Goal: Communication & Community: Answer question/provide support

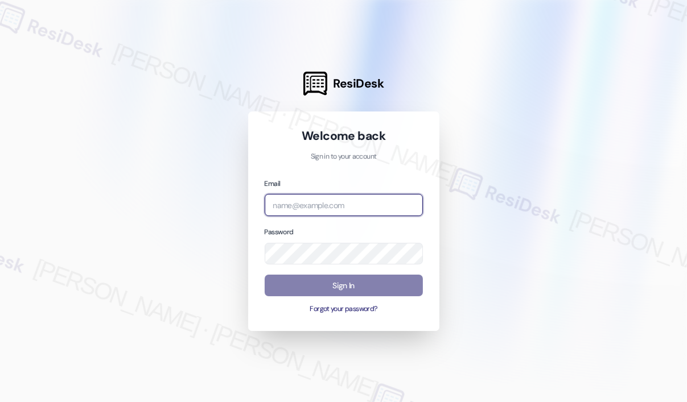
click at [362, 204] on input "email" at bounding box center [344, 205] width 158 height 22
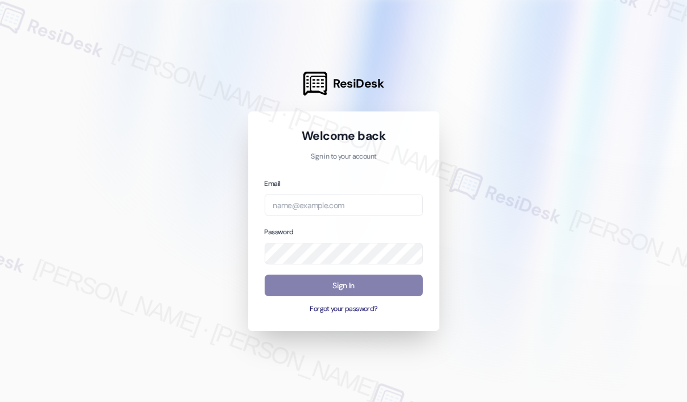
click at [575, 126] on div at bounding box center [343, 201] width 687 height 402
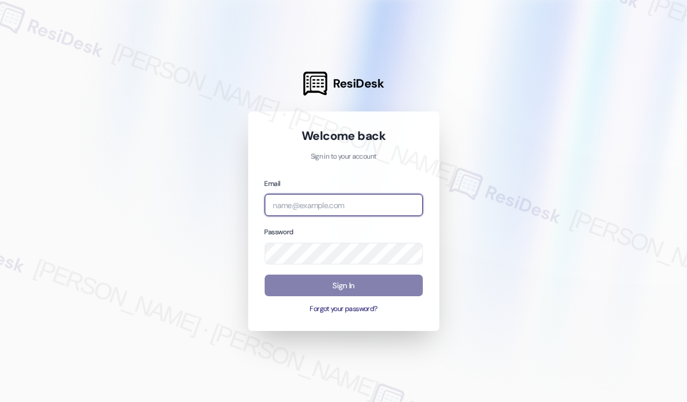
click at [351, 203] on input "email" at bounding box center [344, 205] width 158 height 22
type input "automated-surveys-park_properties-[PERSON_NAME].roles@park_[DOMAIN_NAME]"
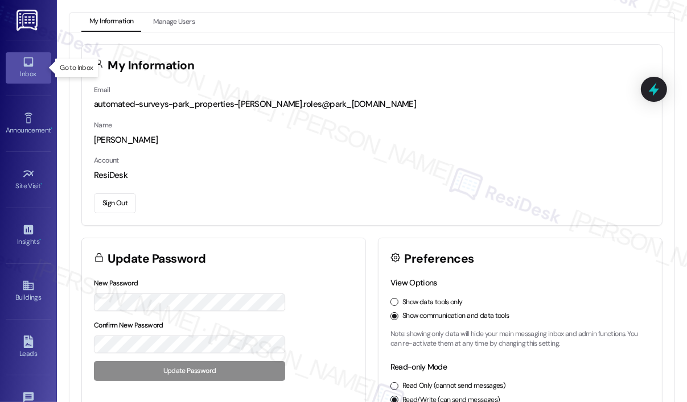
click at [21, 71] on div "Inbox" at bounding box center [28, 73] width 57 height 11
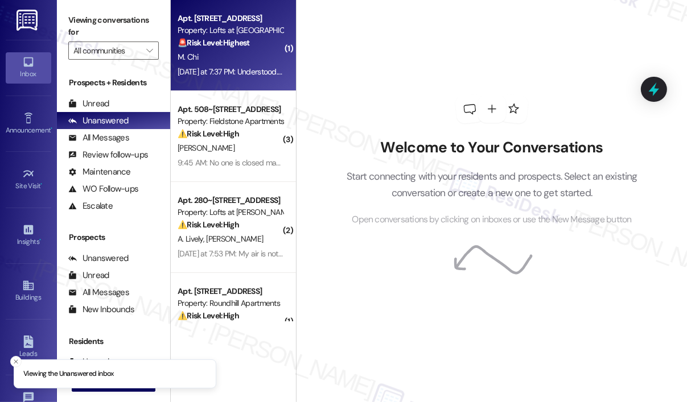
click at [251, 65] on div "[DATE] at 7:37 PM: Understood. Thank you [DATE] at 7:37 PM: Understood. Thank y…" at bounding box center [230, 72] width 108 height 14
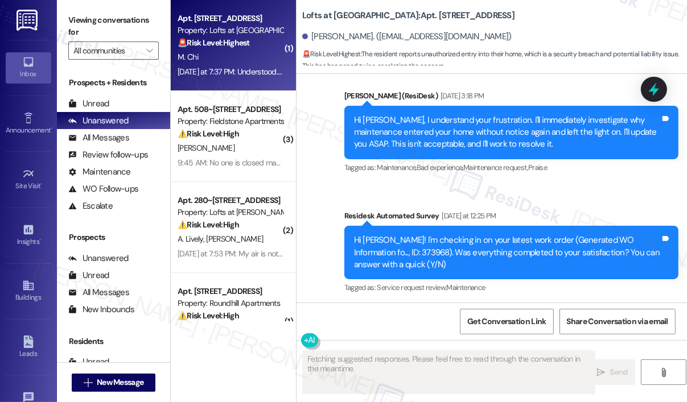
scroll to position [3693, 0]
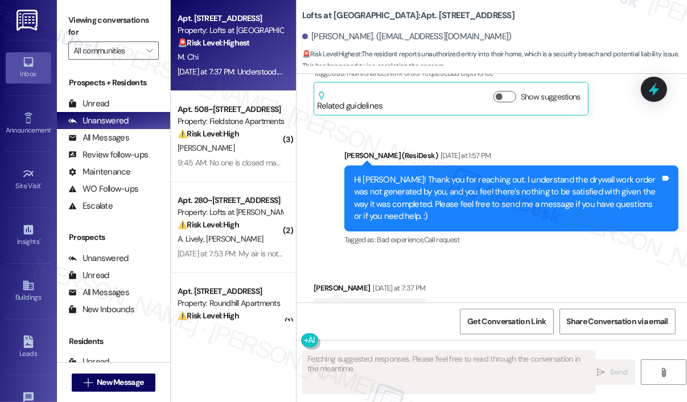
click at [527, 257] on div "Received via SMS [PERSON_NAME] [DATE] at 7:37 PM Understood. Thank you Tags and…" at bounding box center [492, 305] width 390 height 96
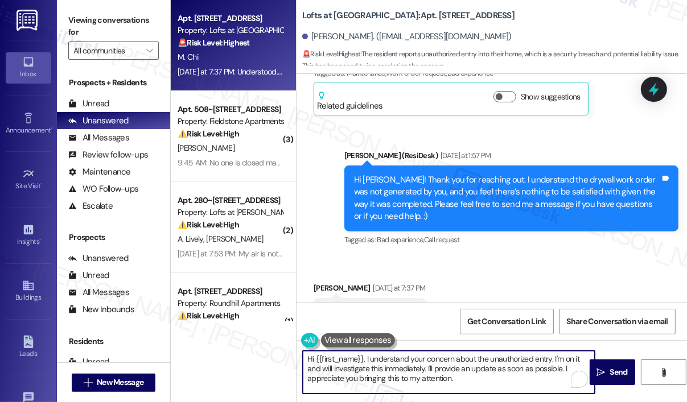
drag, startPoint x: 489, startPoint y: 384, endPoint x: 300, endPoint y: 345, distance: 192.9
click at [300, 351] on div "Hi {{first_name}}, I understand your concern about the unauthorized entry. I'm …" at bounding box center [443, 373] width 293 height 44
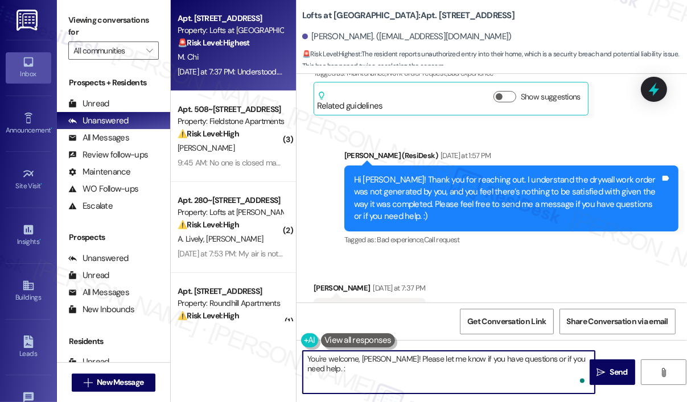
type textarea "You're welcome, [PERSON_NAME]! Please let me know if you have questions or if y…"
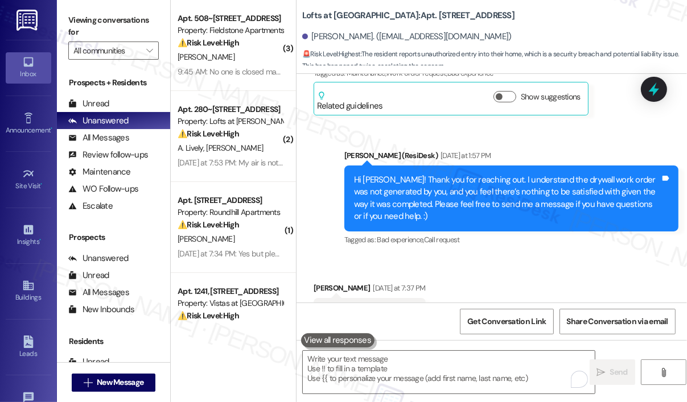
drag, startPoint x: 544, startPoint y: 238, endPoint x: 538, endPoint y: 234, distance: 6.9
click at [543, 257] on div "Received via SMS [PERSON_NAME] [DATE] at 7:37 PM Understood. Thank you Tags and…" at bounding box center [492, 305] width 390 height 96
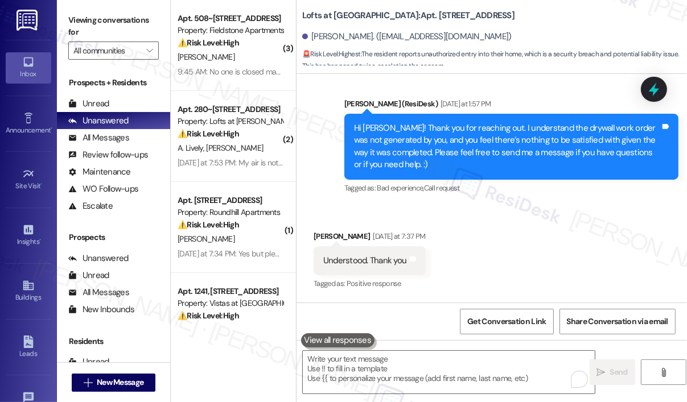
scroll to position [3785, 0]
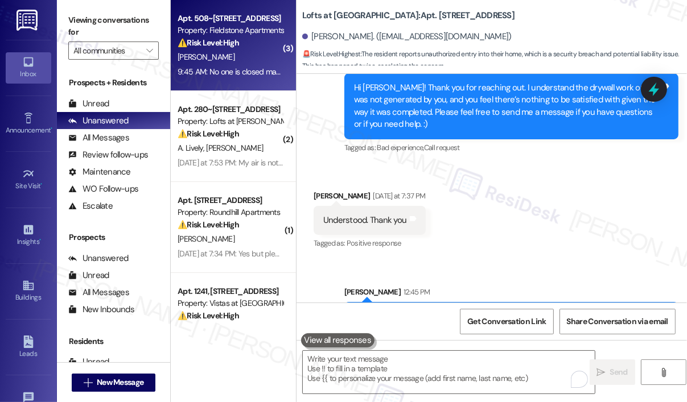
click at [248, 61] on div "[PERSON_NAME]" at bounding box center [230, 57] width 108 height 14
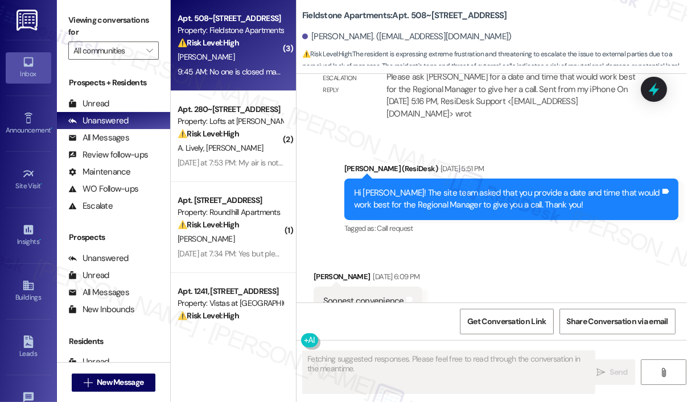
scroll to position [3698, 0]
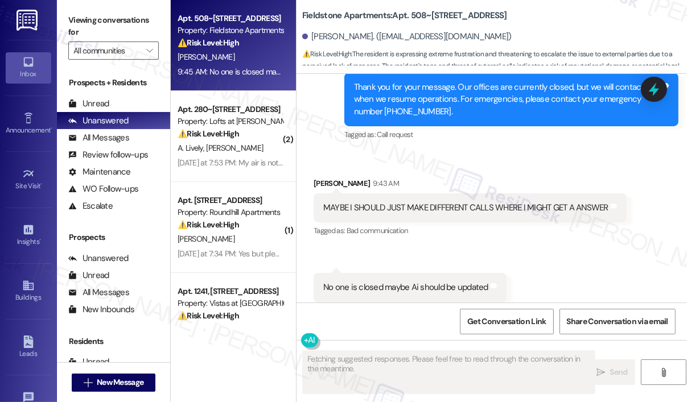
click at [480, 152] on div "Received via SMS [PERSON_NAME] 9:43 AM MAYBE I SHOULD JUST MAKE DIFFERENT CALLS…" at bounding box center [492, 240] width 390 height 176
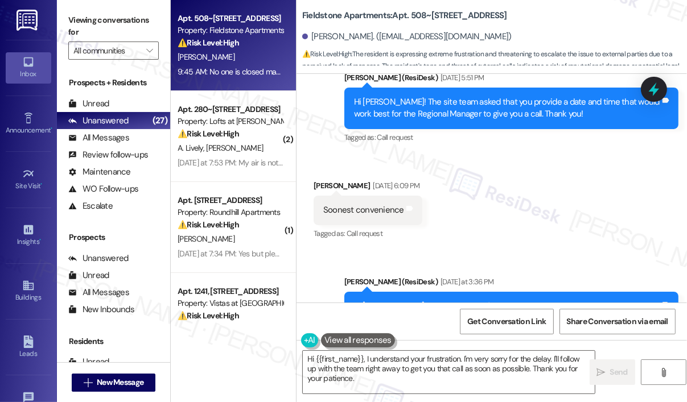
scroll to position [3242, 0]
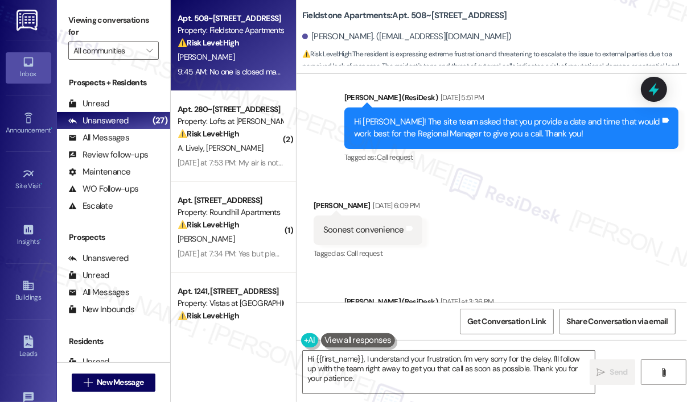
click at [578, 204] on div "Received via SMS [PERSON_NAME] [DATE] 6:09 PM Soonest convenience Tags and note…" at bounding box center [492, 222] width 390 height 96
click at [380, 224] on div "Soonest convenience" at bounding box center [363, 230] width 81 height 12
copy div "Soonest convenience Tags and notes"
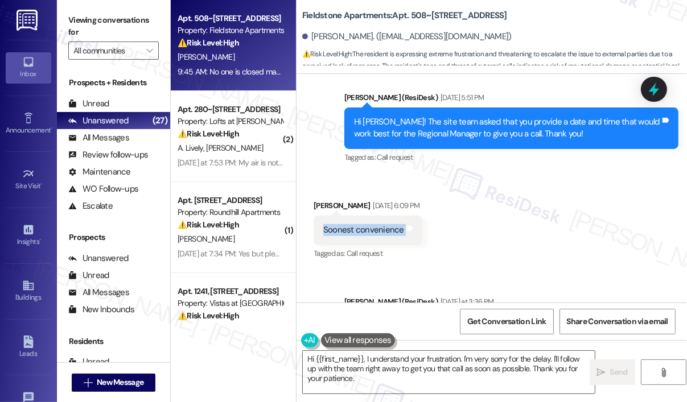
scroll to position [3413, 0]
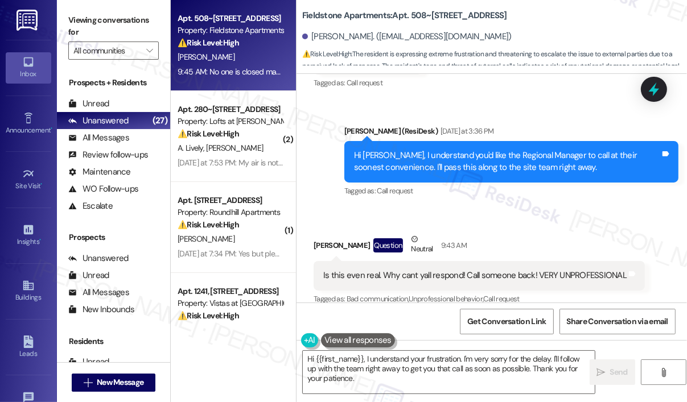
click at [431, 270] on div "Is this even real. Why cant yall respond! Call someone back! VERY UNPROFESSIONAL" at bounding box center [474, 276] width 303 height 12
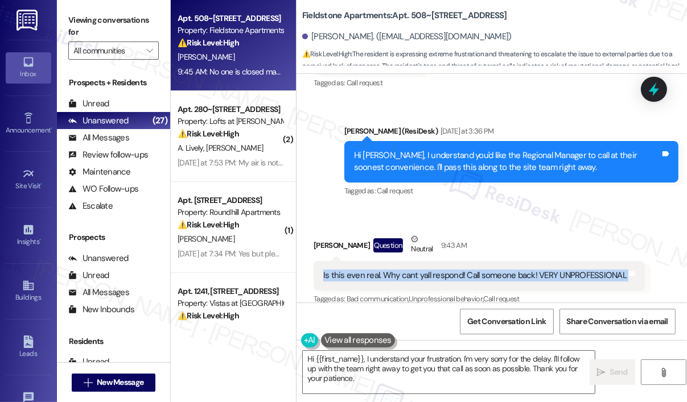
click at [431, 270] on div "Is this even real. Why cant yall respond! Call someone back! VERY UNPROFESSIONAL" at bounding box center [474, 276] width 303 height 12
copy div "Is this even real. Why cant yall respond! Call someone back! VERY UNPROFESSIONA…"
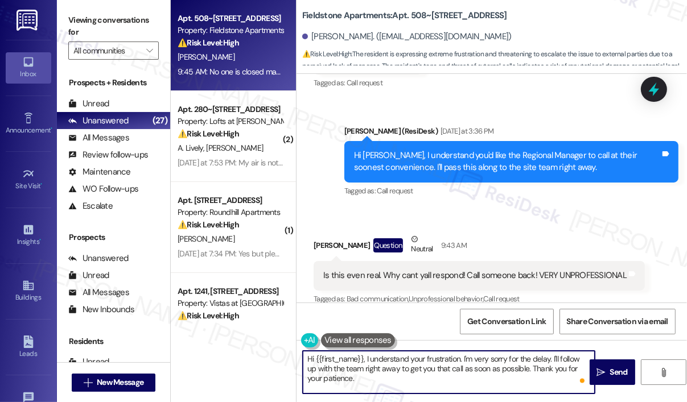
drag, startPoint x: 370, startPoint y: 382, endPoint x: 364, endPoint y: 358, distance: 24.7
click at [362, 360] on textarea "Hi {{first_name}}, I understand your frustration. I'm very sorry for the delay.…" at bounding box center [449, 372] width 292 height 43
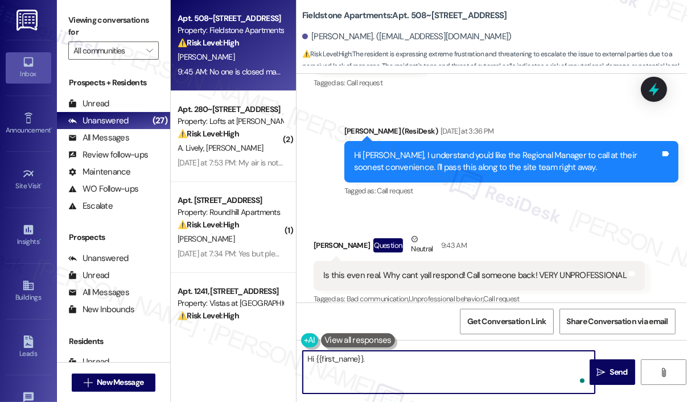
paste textarea "I’m very sorry for the frustration this has caused. I’ve informed the site team…"
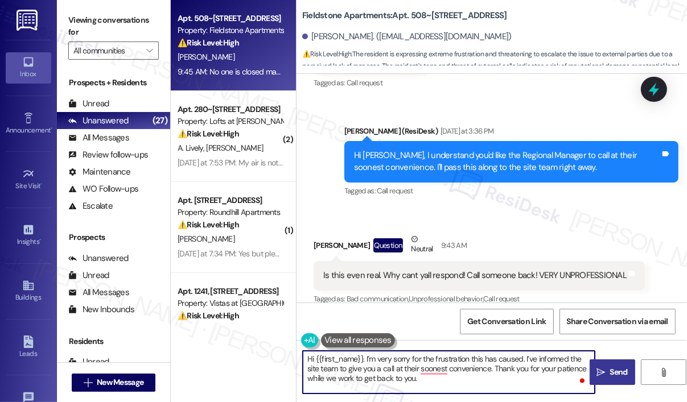
type textarea "Hi {{first_name}}. I’m very sorry for the frustration this has caused. I’ve inf…"
click at [613, 370] on span "Send" at bounding box center [619, 373] width 18 height 12
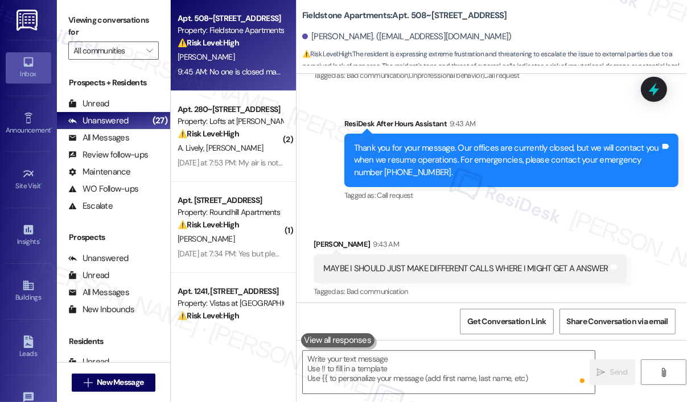
scroll to position [3698, 0]
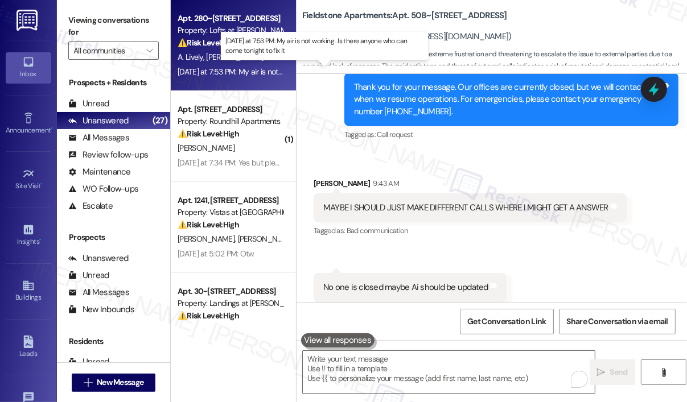
click at [212, 67] on div "[DATE] at 7:53 PM: My air is not working . Is there anyone who can come tonight…" at bounding box center [319, 72] width 283 height 10
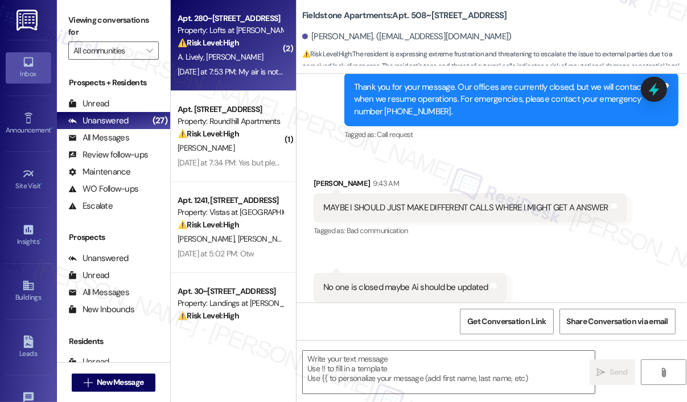
type textarea "Fetching suggested responses. Please feel free to read through the conversation…"
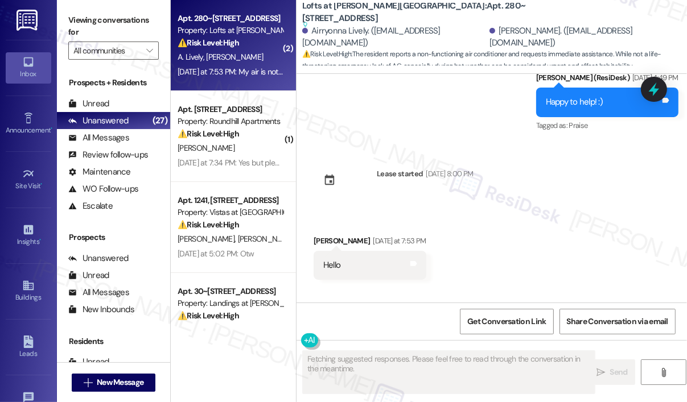
scroll to position [4947, 0]
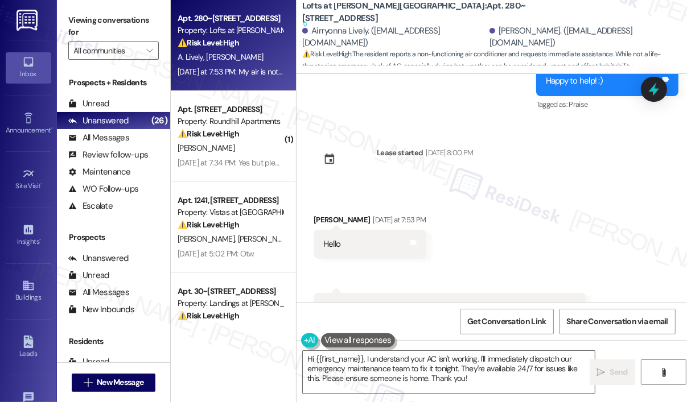
click at [518, 188] on div "Received via SMS [PERSON_NAME] [DATE] at 7:53 PM Hello Tags and notes Received …" at bounding box center [492, 284] width 390 height 193
click at [533, 188] on div "Received via SMS [PERSON_NAME] [DATE] at 7:53 PM Hello Tags and notes Received …" at bounding box center [492, 284] width 390 height 193
click at [491, 301] on div "My air is not working . Is there anyone who can come tonight to fix it" at bounding box center [445, 307] width 245 height 12
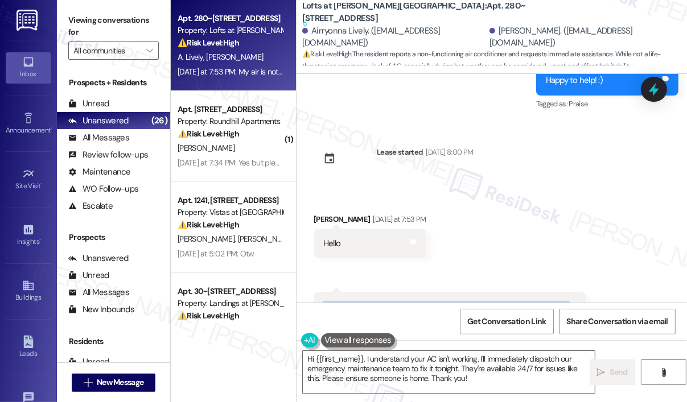
click at [491, 301] on div "My air is not working . Is there anyone who can come tonight to fix it" at bounding box center [445, 307] width 245 height 12
copy div "My air is not working . Is there anyone who can come tonight to fix it Tags and…"
click at [559, 188] on div "Received via SMS [PERSON_NAME] [DATE] at 7:53 PM Hello Tags and notes Received …" at bounding box center [492, 284] width 390 height 193
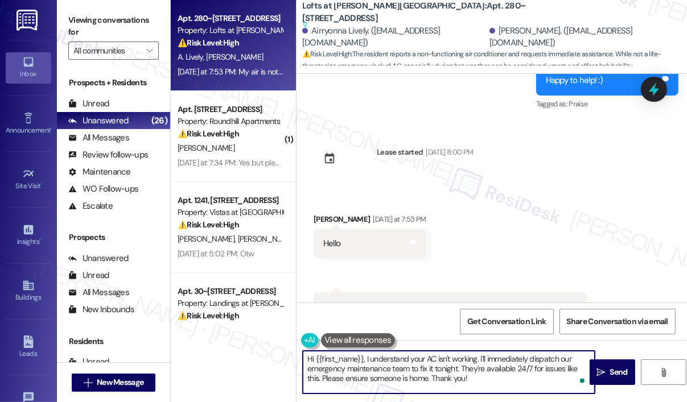
click at [506, 381] on textarea "Hi {{first_name}}, I understand your AC isn't working. I'll immediately dispatc…" at bounding box center [449, 372] width 292 height 43
drag, startPoint x: 503, startPoint y: 382, endPoint x: 364, endPoint y: 364, distance: 140.6
click at [364, 364] on textarea "Hi {{first_name}}, I understand your AC isn't working. I'll immediately dispatc…" at bounding box center [449, 372] width 292 height 43
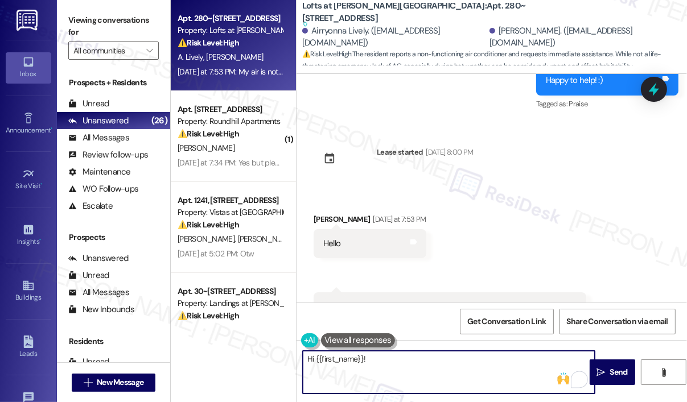
paste textarea "Thank you for reaching out and I apologize for the delayed response. I understa…"
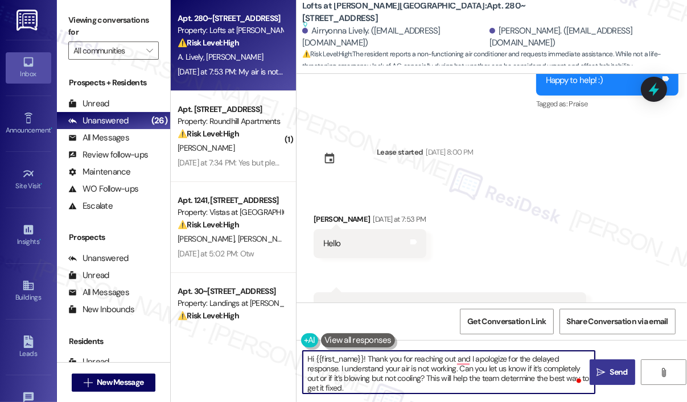
type textarea "Hi {{first_name}}! Thank you for reaching out and I apologize for the delayed r…"
click at [615, 374] on span "Send" at bounding box center [619, 373] width 18 height 12
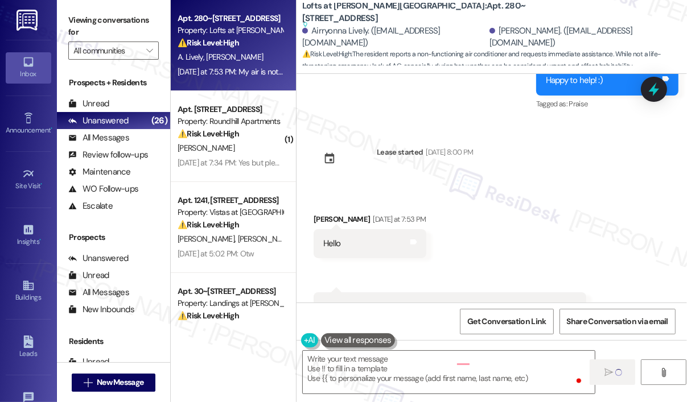
scroll to position [4947, 0]
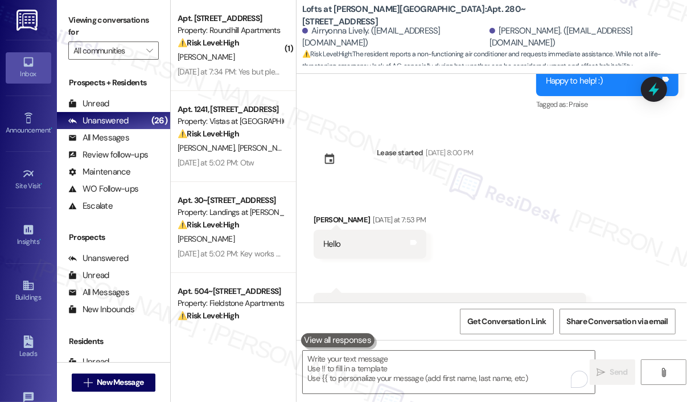
click at [561, 188] on div "Received via SMS [PERSON_NAME] [DATE] at 7:53 PM Hello Tags and notes Received …" at bounding box center [492, 267] width 390 height 159
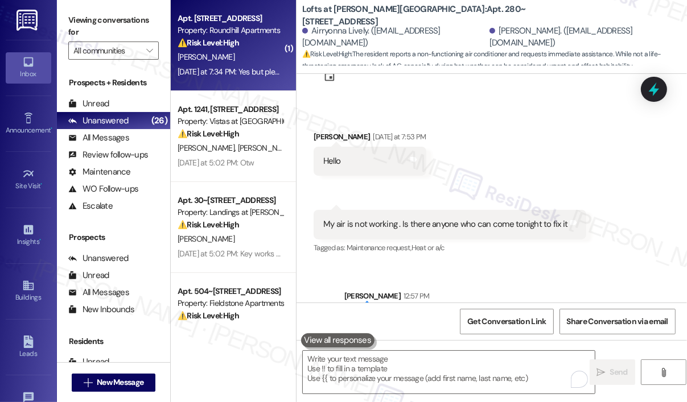
click at [227, 72] on div "[DATE] at 7:34 PM: Yes but please let me know ahead of time so I can make sure …" at bounding box center [421, 72] width 487 height 10
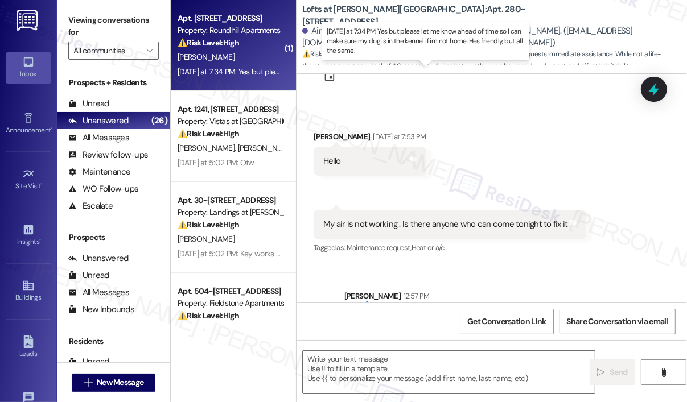
type textarea "Fetching suggested responses. Please feel free to read through the conversation…"
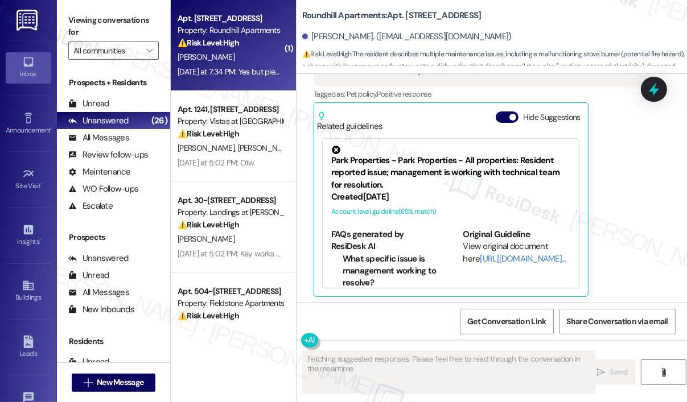
scroll to position [1623, 0]
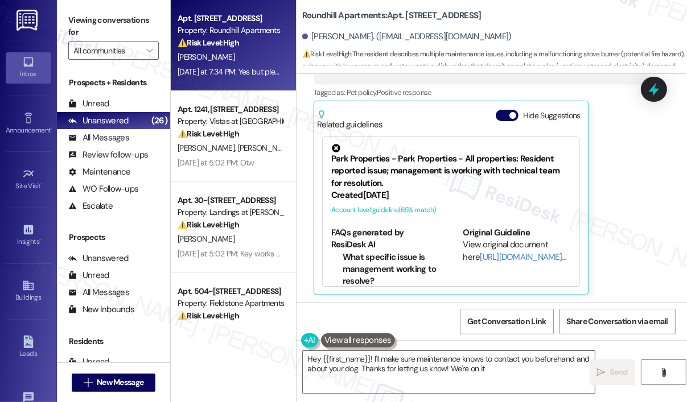
type textarea "Hey {{first_name}}! I'll make sure maintenance knows to contact you beforehand …"
click at [656, 159] on div "Received via SMS [PERSON_NAME] Question [DATE] at 7:34 PM Yes but please let me…" at bounding box center [492, 151] width 390 height 305
click at [522, 36] on div "[PERSON_NAME]. ([EMAIL_ADDRESS][DOMAIN_NAME])" at bounding box center [494, 37] width 385 height 23
click at [645, 217] on div "Received via SMS [PERSON_NAME] Question [DATE] at 7:34 PM Yes but please let me…" at bounding box center [480, 160] width 351 height 288
click at [608, 211] on div "[PERSON_NAME] Question [DATE] at 7:34 PM Yes but please let me know ahead of ti…" at bounding box center [481, 159] width 334 height 271
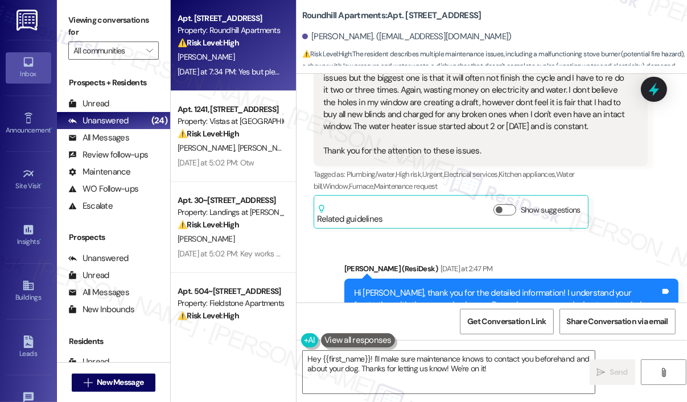
scroll to position [1226, 0]
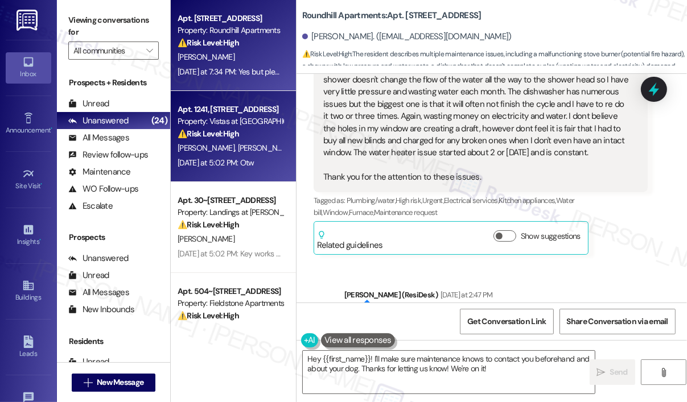
click at [247, 166] on div "[DATE] at 5:02 PM: Otw [DATE] at 5:02 PM: Otw" at bounding box center [216, 163] width 77 height 10
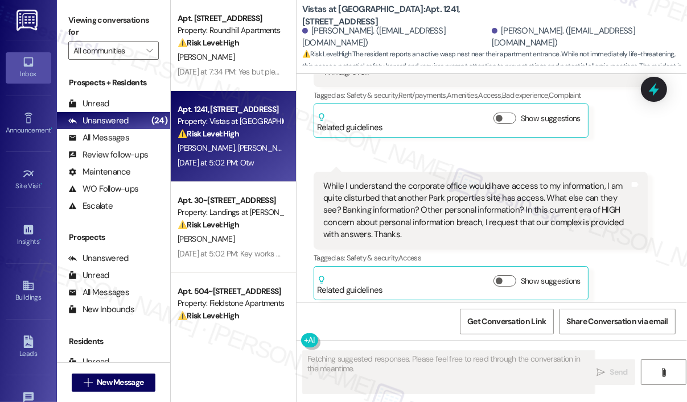
type textarea "Fetching suggested responses. Please feel free to read through the conversation…"
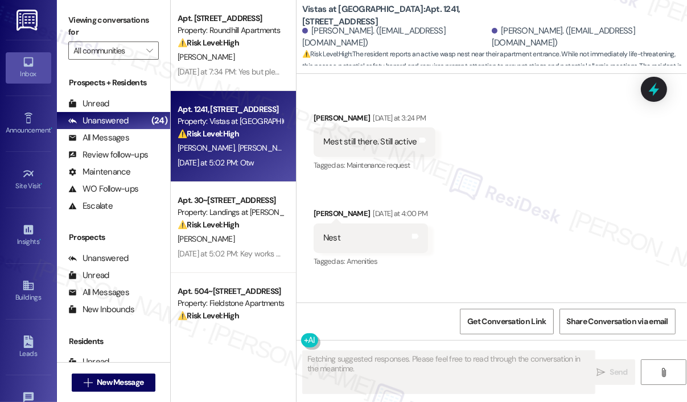
scroll to position [7809, 0]
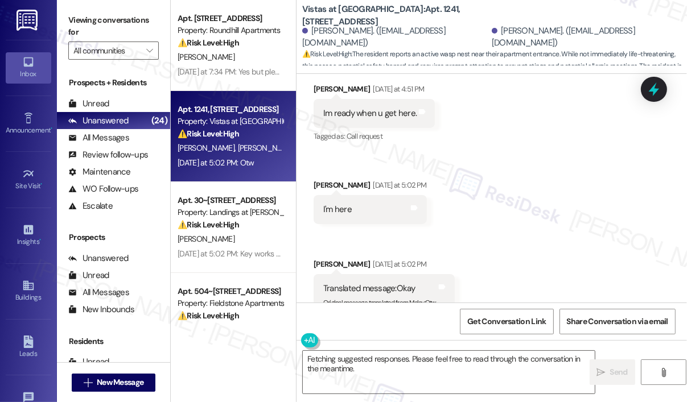
click at [554, 226] on div "Received via SMS [PERSON_NAME] [DATE] at 3:24 PM Mest still there. Still active…" at bounding box center [492, 104] width 390 height 476
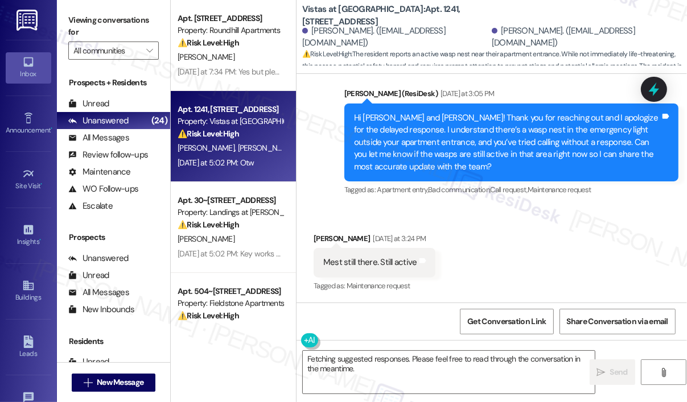
scroll to position [7411, 0]
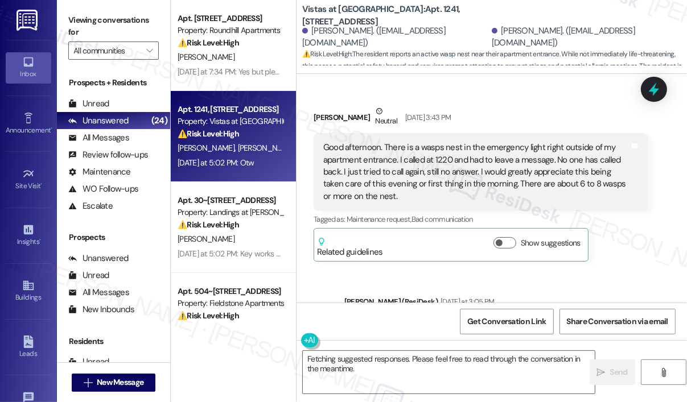
scroll to position [7240, 0]
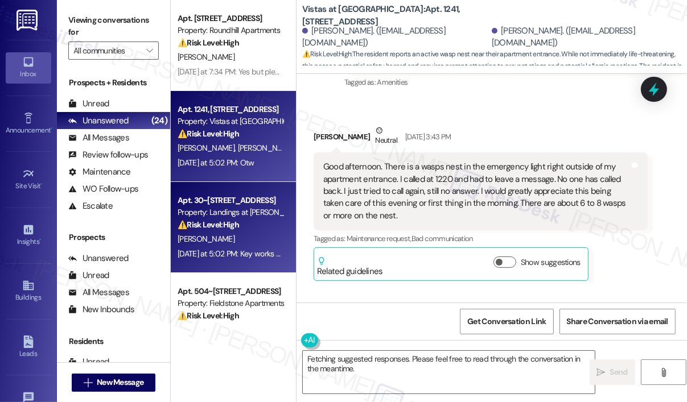
click at [252, 223] on div "⚠️ Risk Level: High The resident reports that the disposal and stove burner are…" at bounding box center [230, 225] width 105 height 12
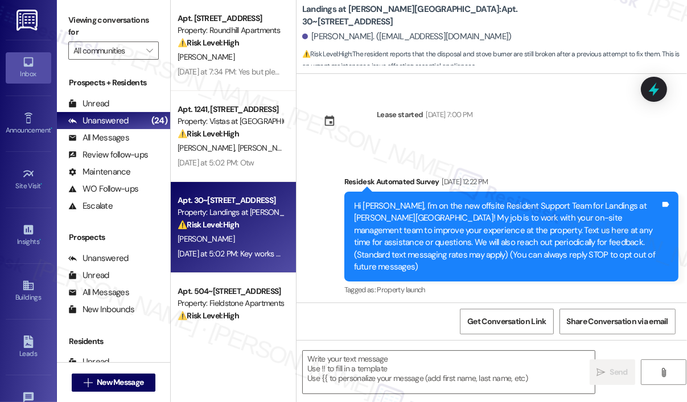
scroll to position [3606, 0]
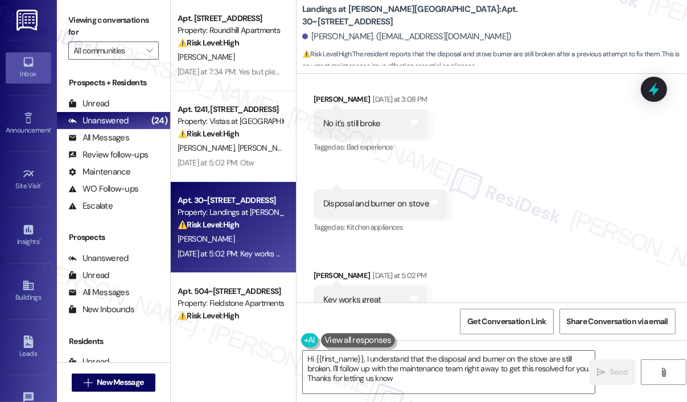
type textarea "Hi {{first_name}}, I understand that the disposal and burner on the stove are s…"
click at [559, 184] on div "Received via SMS [PERSON_NAME] [DATE] at 3:08 PM No it's still broke Tags and n…" at bounding box center [492, 204] width 390 height 272
click at [566, 262] on div "Received via SMS [PERSON_NAME] [DATE] at 3:08 PM No it's still broke Tags and n…" at bounding box center [492, 204] width 390 height 272
click at [440, 378] on textarea "Hi {{first_name}}, I understand that the disposal and burner on the stove are s…" at bounding box center [449, 372] width 292 height 43
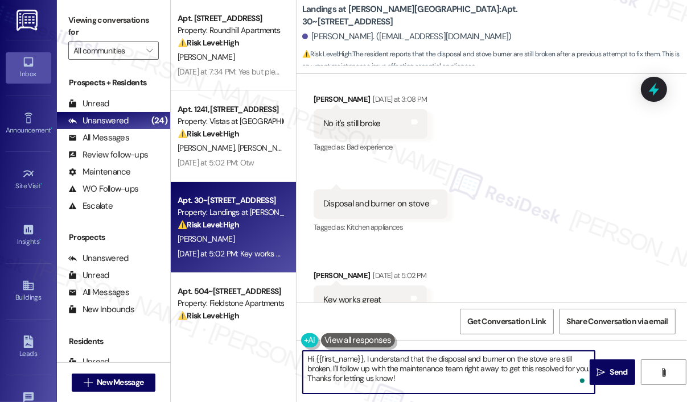
click at [448, 381] on textarea "Hi {{first_name}}, I understand that the disposal and burner on the stove are s…" at bounding box center [449, 372] width 292 height 43
click at [494, 367] on textarea "Hi {{first_name}}, I understand that the disposal and burner on the stove are s…" at bounding box center [449, 372] width 292 height 43
click at [603, 364] on button " Send" at bounding box center [613, 373] width 46 height 26
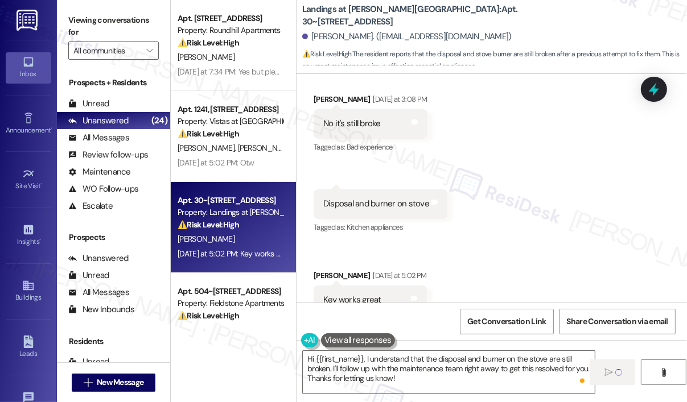
scroll to position [57, 0]
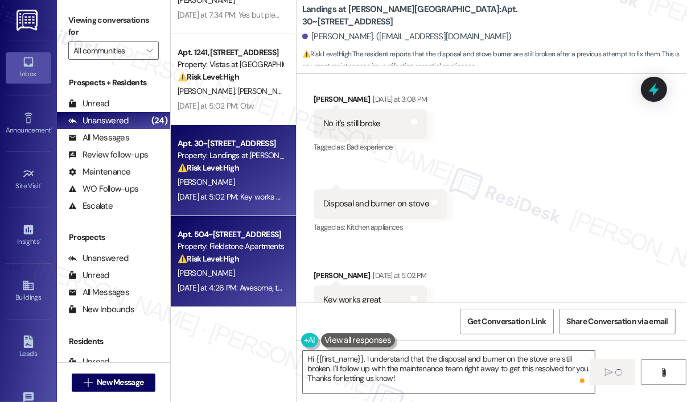
click at [237, 244] on div "Property: Fieldstone Apartments" at bounding box center [230, 247] width 105 height 12
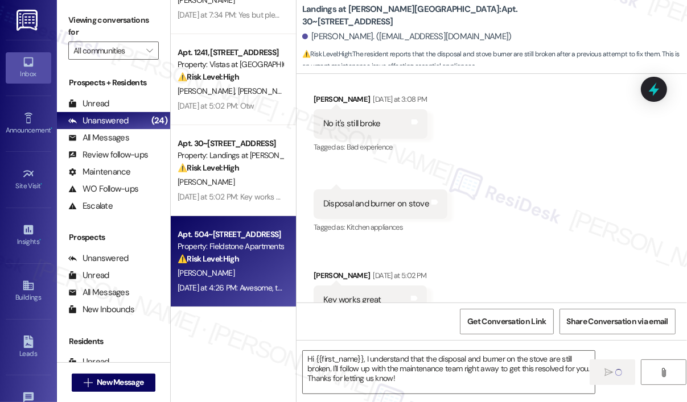
type textarea "Fetching suggested responses. Please feel free to read through the conversation…"
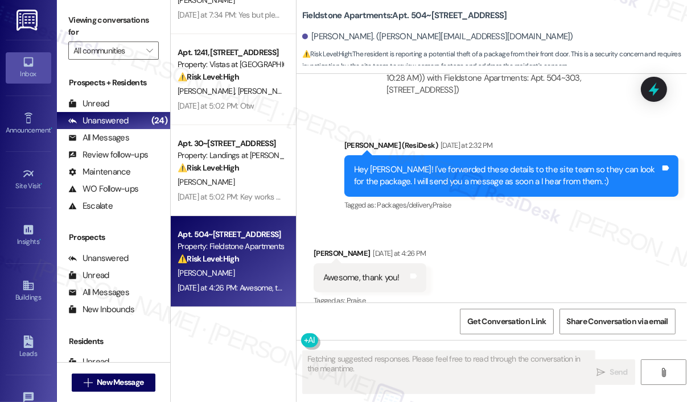
scroll to position [2570, 0]
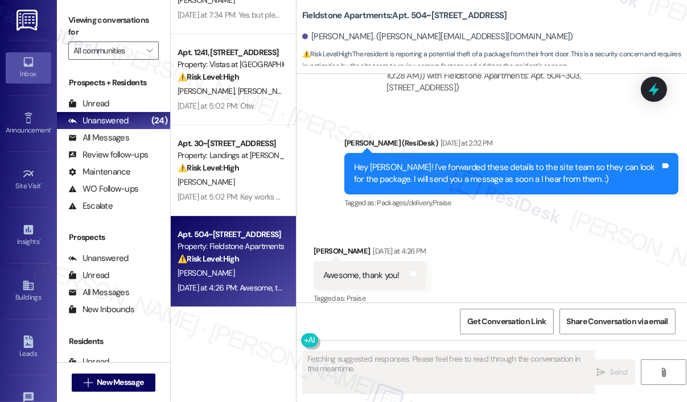
click at [513, 251] on div "Received via SMS [PERSON_NAME] [DATE] at 4:26 PM Awesome, thank you! Tags and n…" at bounding box center [492, 268] width 390 height 96
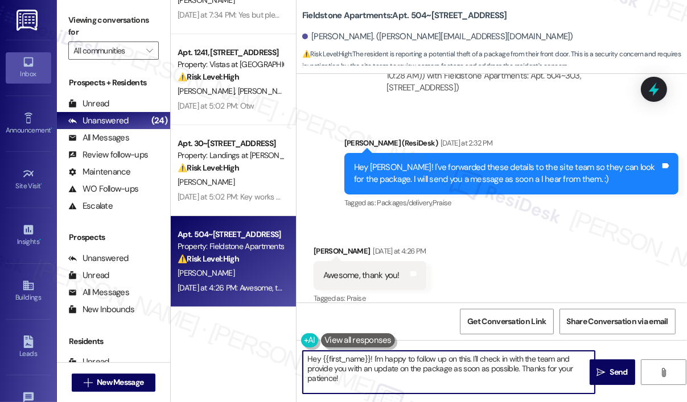
click at [437, 372] on textarea "Hey {{first_name}}! I'm happy to follow up on this. I'll check in with the team…" at bounding box center [449, 372] width 292 height 43
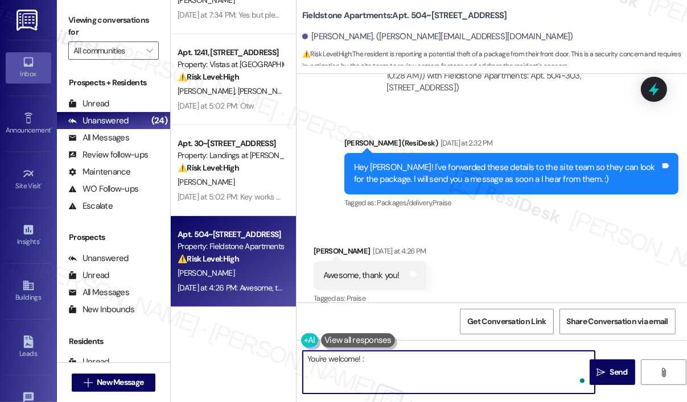
type textarea "You're welcome! :)"
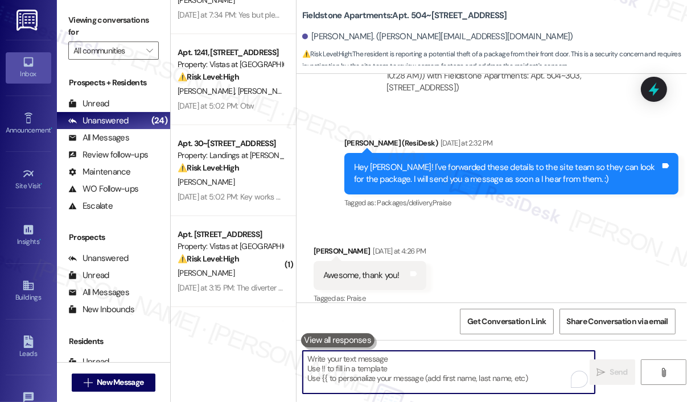
click at [494, 257] on div "Received via SMS [PERSON_NAME] [DATE] at 4:26 PM Awesome, thank you! Tags and n…" at bounding box center [492, 268] width 390 height 96
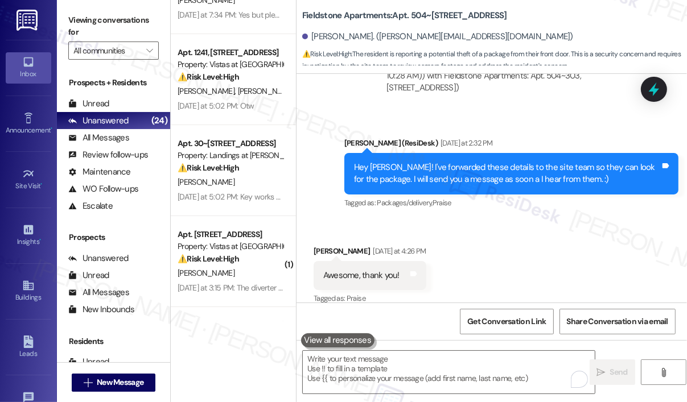
scroll to position [2650, 0]
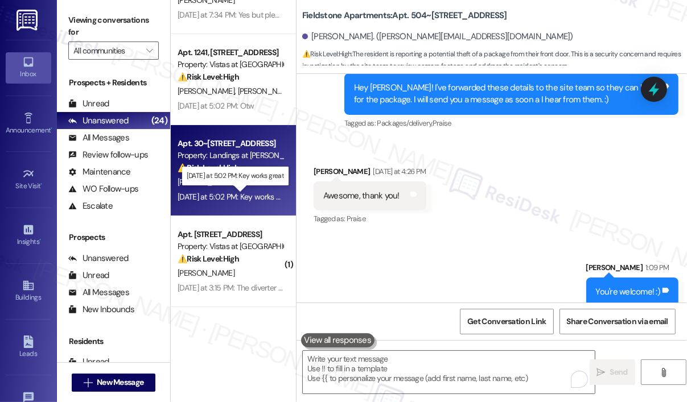
click at [248, 197] on div "[DATE] at 5:02 PM: Key works great [DATE] at 5:02 PM: Key works great" at bounding box center [236, 197] width 116 height 10
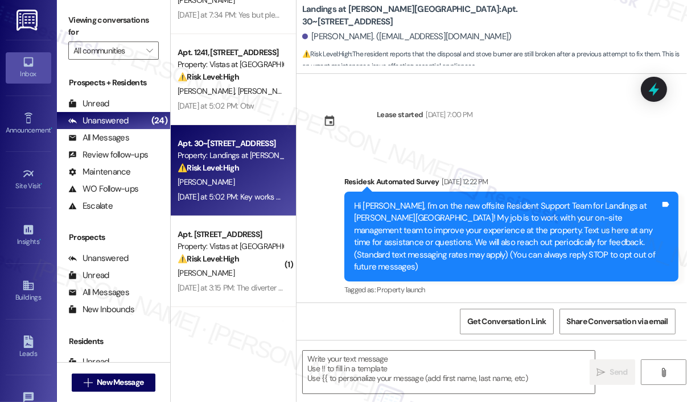
scroll to position [3606, 0]
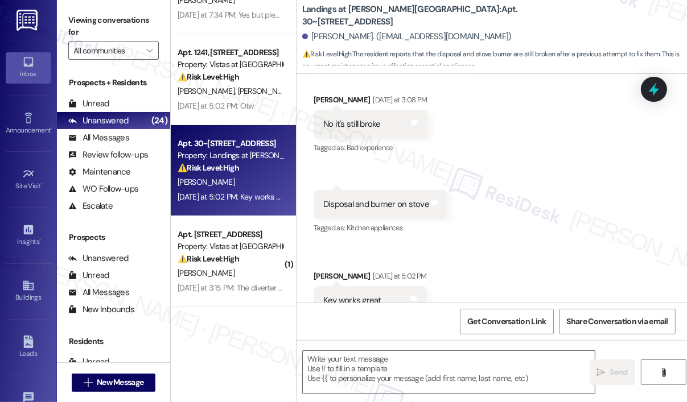
type textarea "Fetching suggested responses. Please feel free to read through the conversation…"
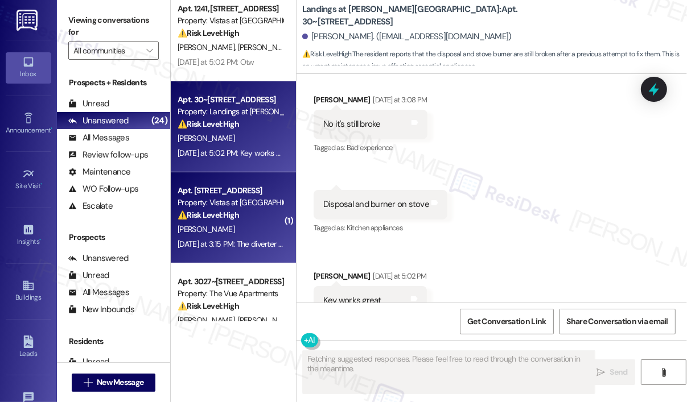
scroll to position [171, 0]
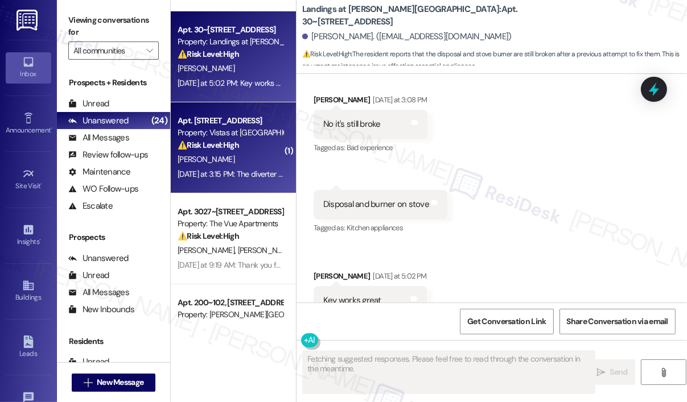
click at [250, 179] on div "[DATE] at 3:15 PM: The diverter in the garden tub is broken so I can't take a t…" at bounding box center [546, 174] width 736 height 10
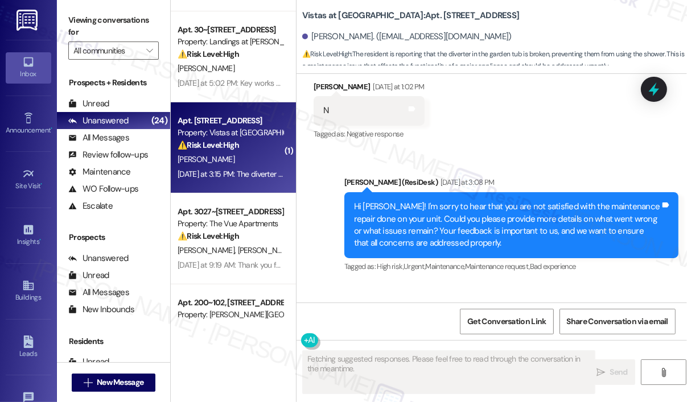
scroll to position [6347, 0]
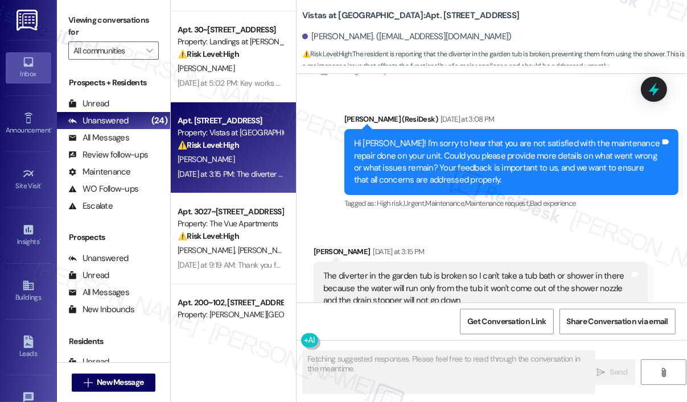
click at [497, 220] on div "Received via SMS [PERSON_NAME] [DATE] at 3:15 PM The diverter in the garden tub…" at bounding box center [492, 280] width 390 height 121
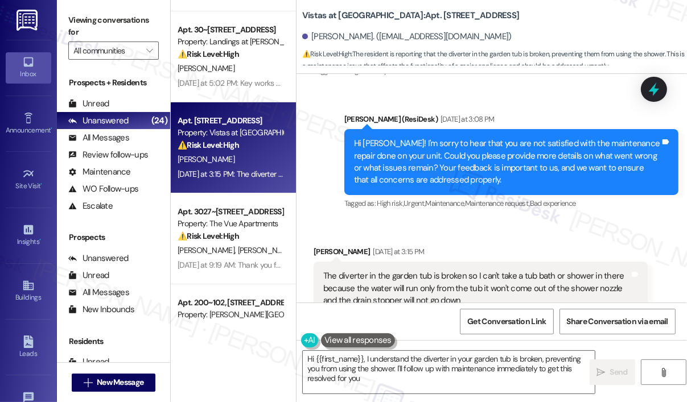
type textarea "Hi {{first_name}}, I understand the diverter in your garden tub is broken, prev…"
click at [489, 220] on div "Received via SMS [PERSON_NAME] [DATE] at 3:15 PM The diverter in the garden tub…" at bounding box center [492, 280] width 390 height 121
click at [492, 182] on div "Sent via SMS [PERSON_NAME] (ResiDesk) [DATE] at 3:08 PM Hi [PERSON_NAME]! I'm s…" at bounding box center [511, 163] width 351 height 116
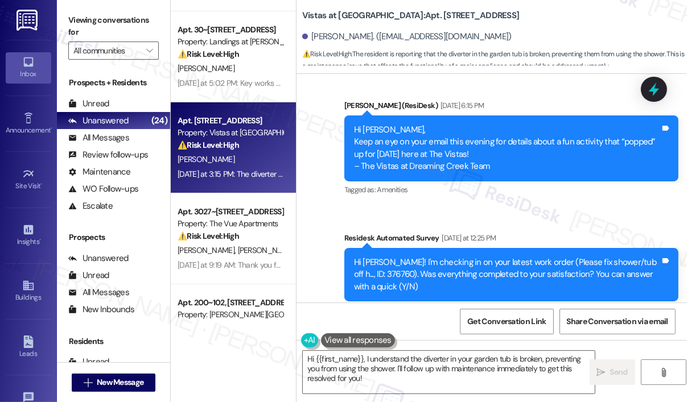
scroll to position [6006, 0]
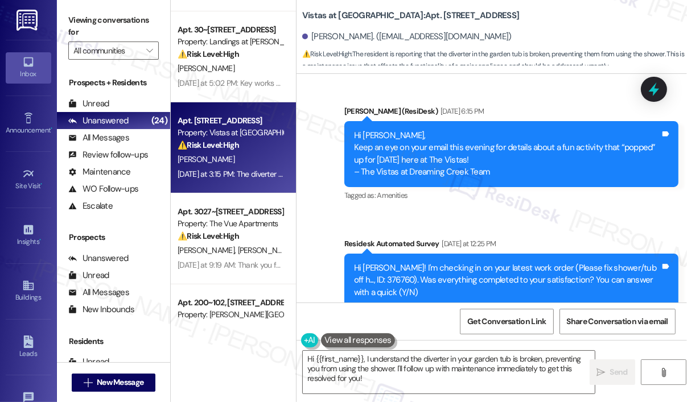
click at [367, 262] on div "Hi [PERSON_NAME]! I'm checking in on your latest work order (Please fix shower/…" at bounding box center [507, 280] width 306 height 36
copy div "376760"
click at [651, 89] on icon at bounding box center [654, 90] width 14 height 18
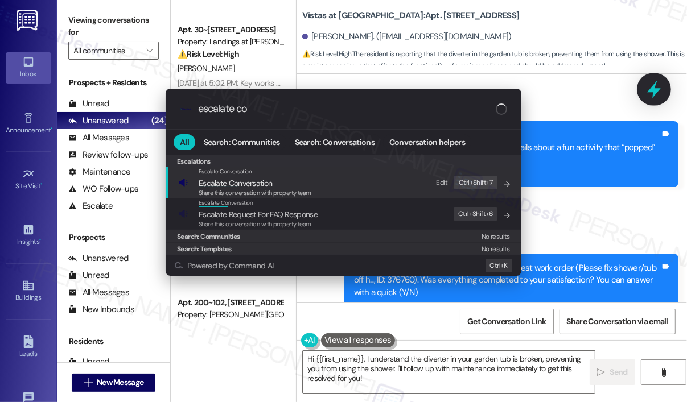
type input "escalate con"
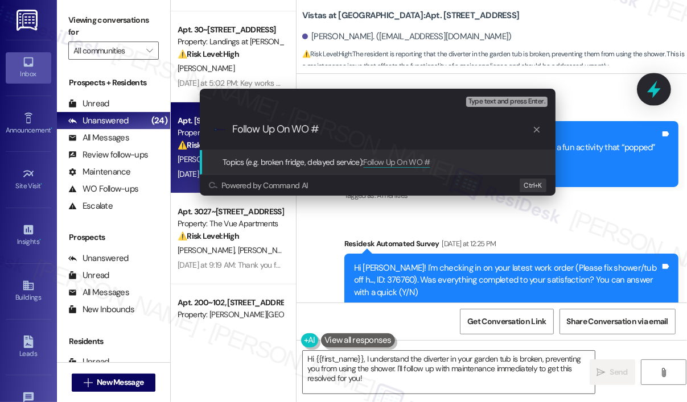
type input "Follow Up On WO #376760"
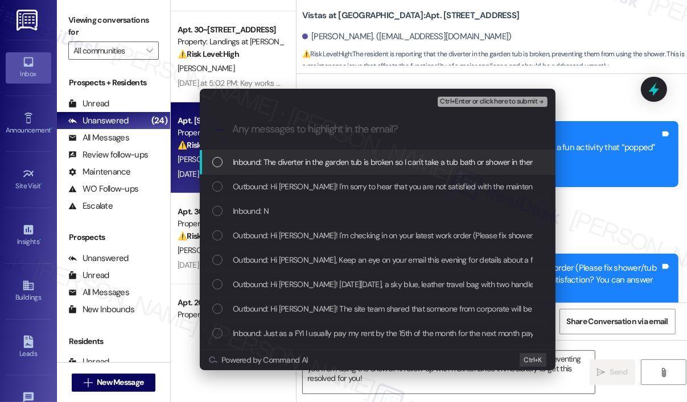
click at [392, 166] on span "Inbound: The diverter in the garden tub is broken so I can't take a tub bath or…" at bounding box center [586, 162] width 707 height 13
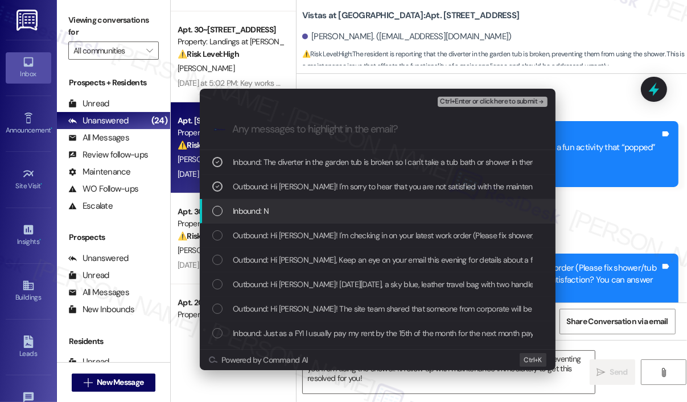
click at [368, 217] on div "Inbound: N" at bounding box center [378, 211] width 333 height 13
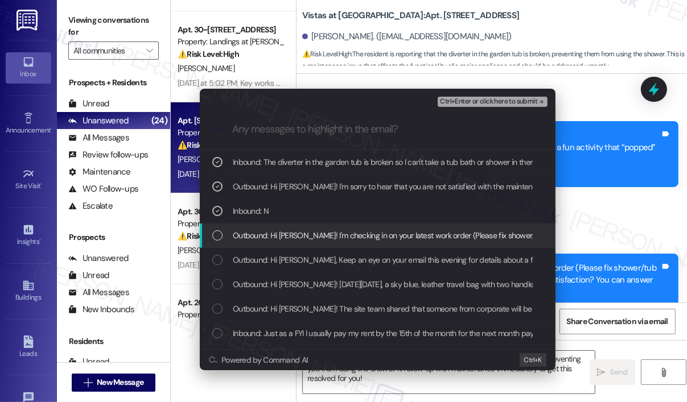
click at [369, 232] on span "Outbound: Hi [PERSON_NAME]! I'm checking in on your latest work order (Please f…" at bounding box center [558, 235] width 650 height 13
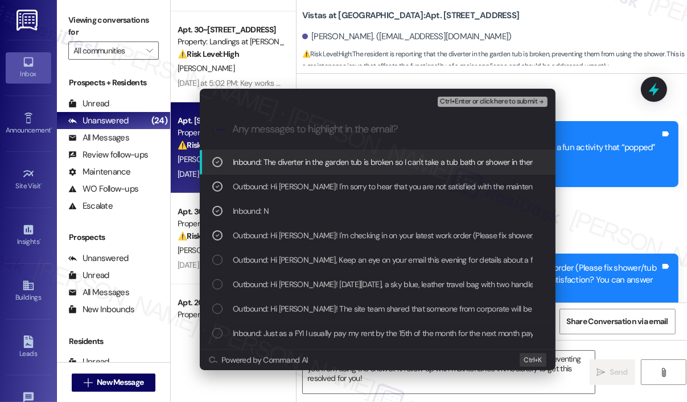
click at [489, 102] on span "Ctrl+Enter or click here to submit" at bounding box center [488, 102] width 97 height 8
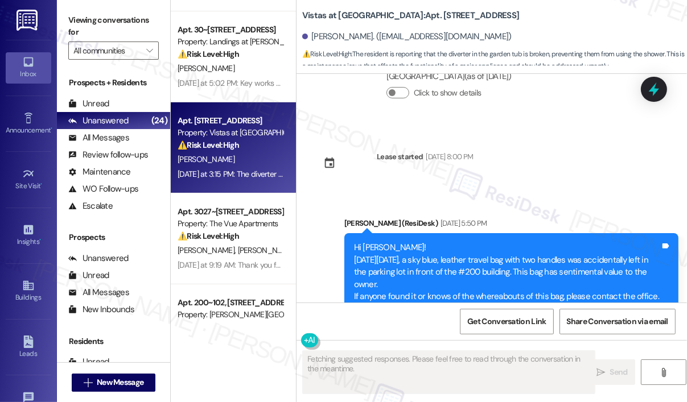
scroll to position [6347, 0]
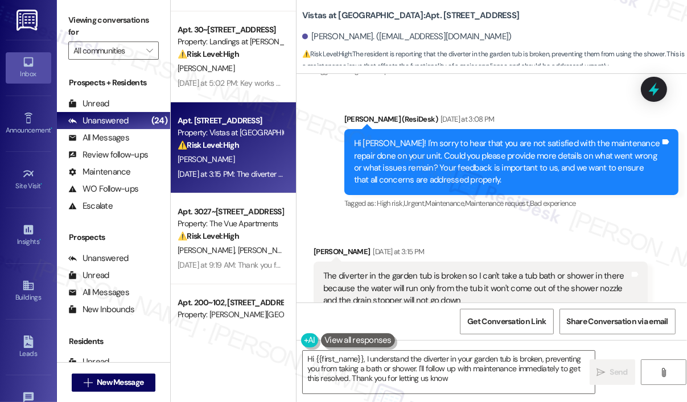
type textarea "Hi {{first_name}}, I understand the diverter in your garden tub is broken, prev…"
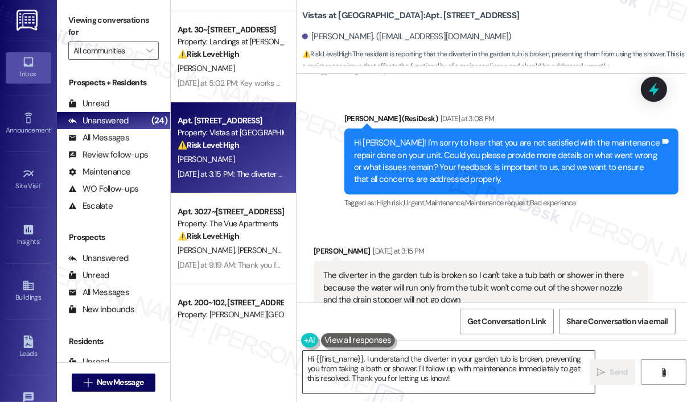
click at [485, 387] on textarea "Hi {{first_name}}, I understand the diverter in your garden tub is broken, prev…" at bounding box center [449, 372] width 292 height 43
click at [608, 372] on span "Send" at bounding box center [619, 373] width 22 height 12
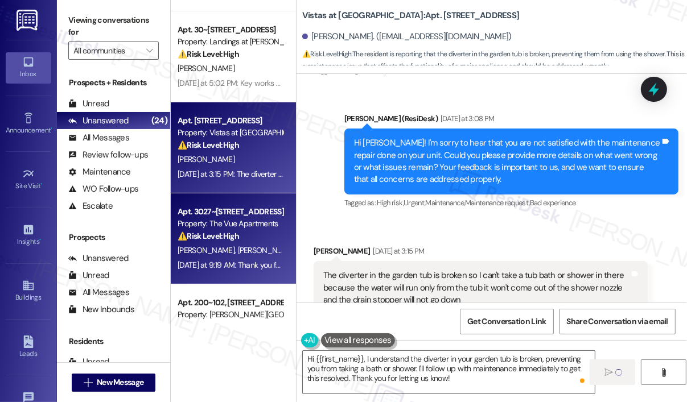
click at [250, 258] on div "[DATE] at 9:19 AM: Thank you for letting us know. I will let you know that we b…" at bounding box center [230, 265] width 108 height 14
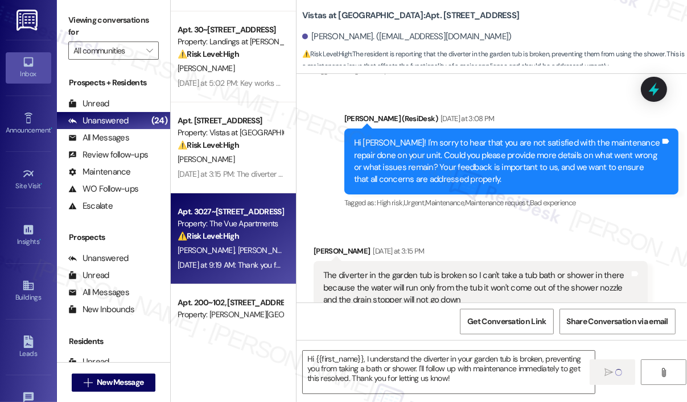
type textarea "Fetching suggested responses. Please feel free to read through the conversation…"
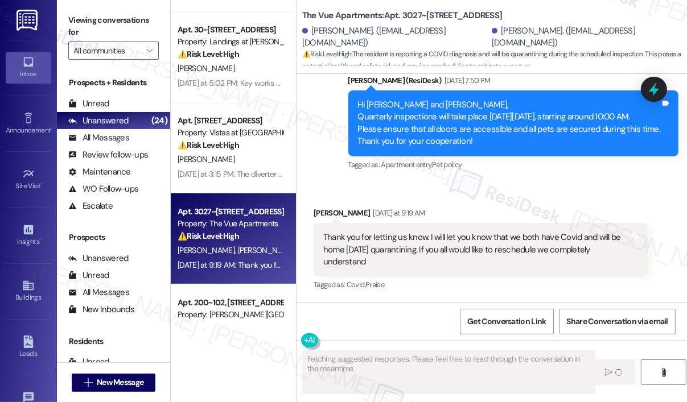
scroll to position [1267, 0]
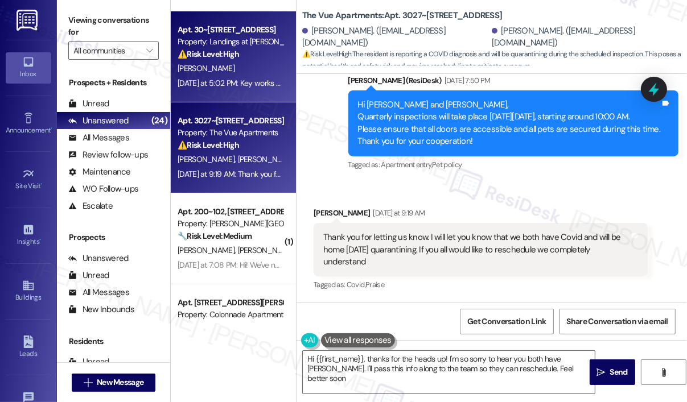
type textarea "Hi {{first_name}}, thanks for the heads up! I'm so sorry to hear you both have …"
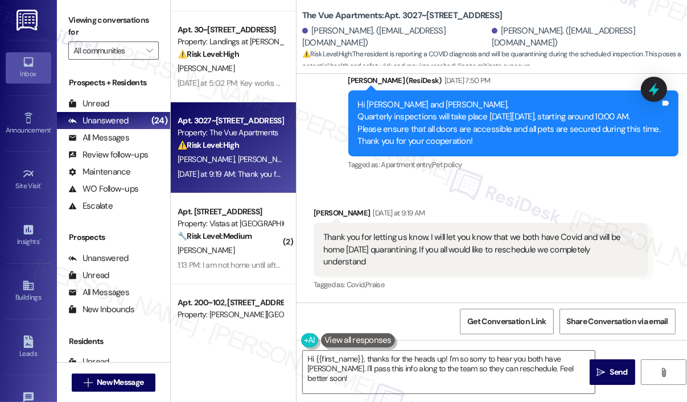
click at [564, 178] on div "Sent via SMS [PERSON_NAME] (ResiDesk) [DATE] 7:50 PM Hi [PERSON_NAME] and [PERS…" at bounding box center [514, 124] width 348 height 116
drag, startPoint x: 386, startPoint y: 261, endPoint x: 426, endPoint y: 237, distance: 46.8
click at [426, 237] on div "Thank you for letting us know. I will let you know that we both have Covid and …" at bounding box center [476, 250] width 306 height 36
copy div "I will let you know that we both have [MEDICAL_DATA] and will be home [DATE] qu…"
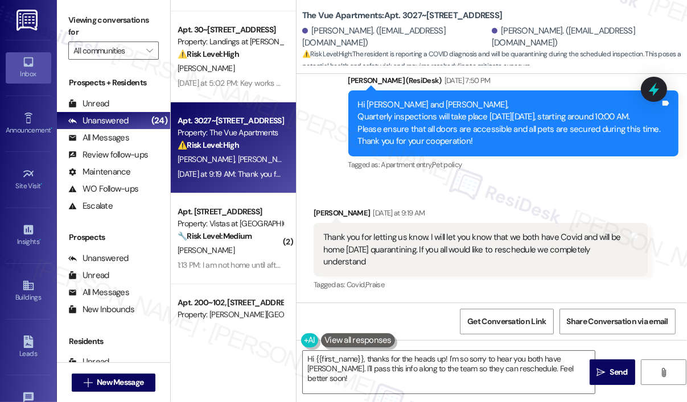
click at [584, 184] on div "Received via SMS [PERSON_NAME] [DATE] at 9:19 AM Thank you for letting us know.…" at bounding box center [492, 242] width 390 height 121
